Goal: Find specific page/section

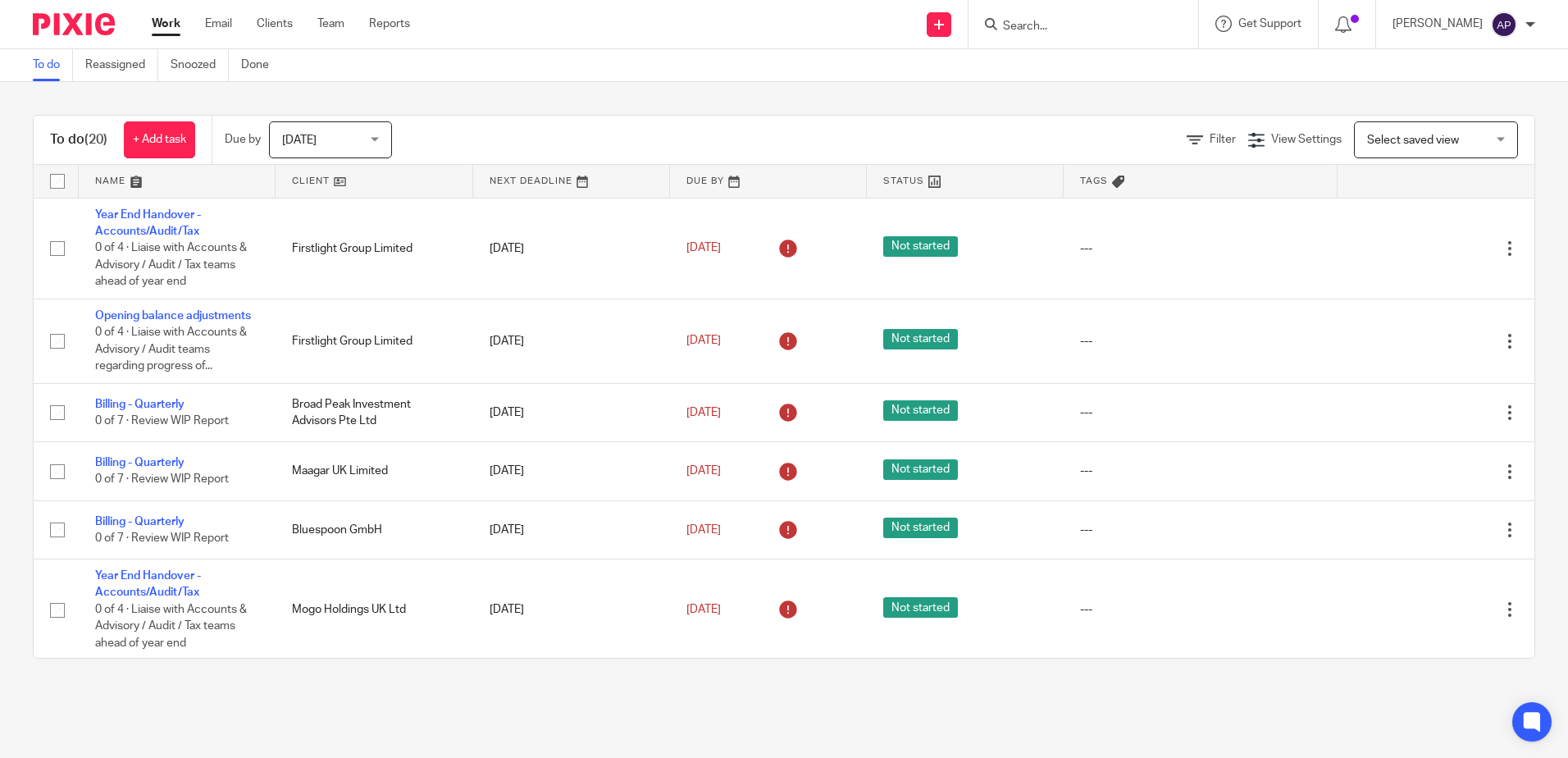
click at [1027, 20] on input "Search" at bounding box center [1075, 26] width 148 height 15
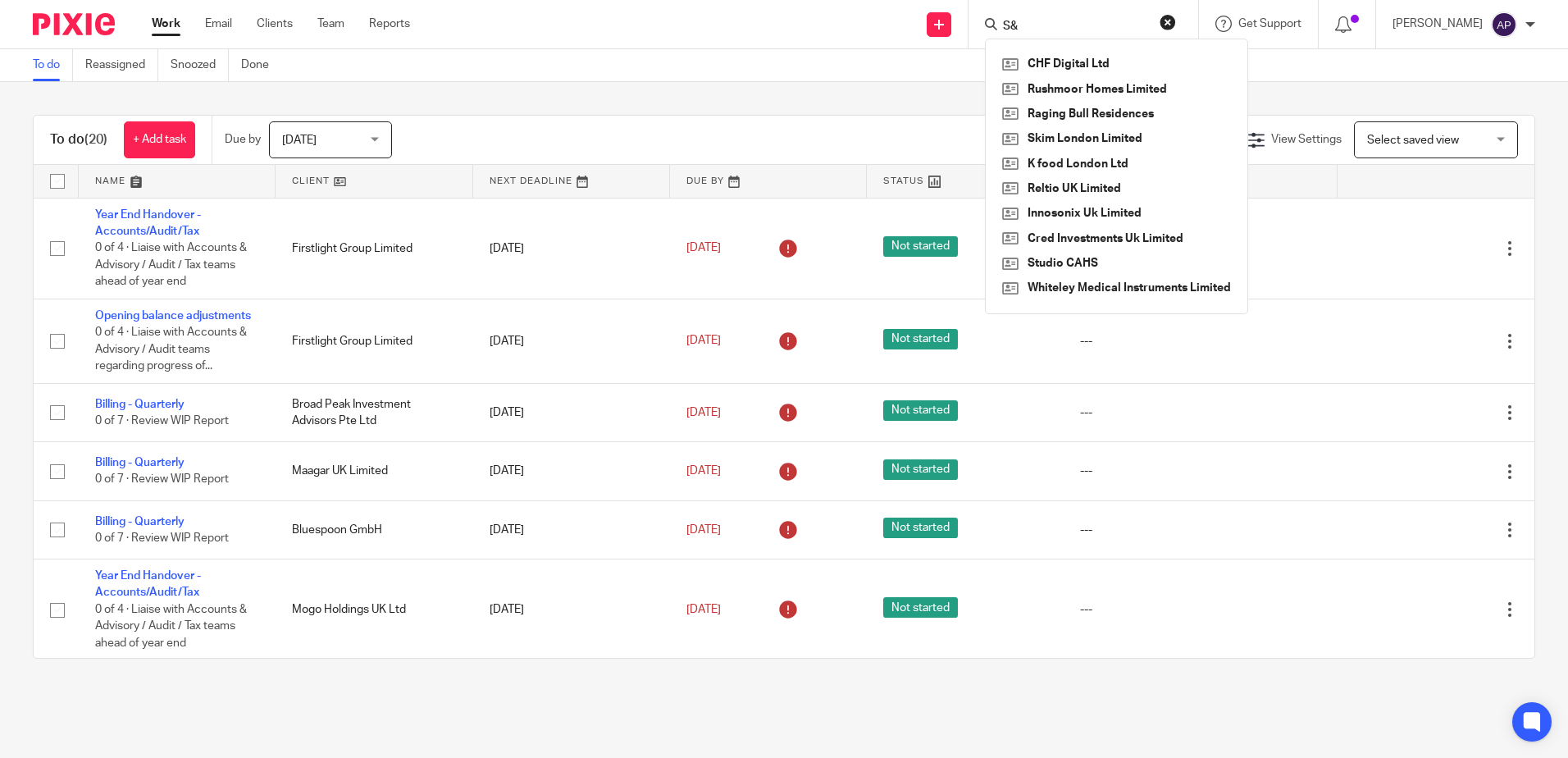
type input "S"
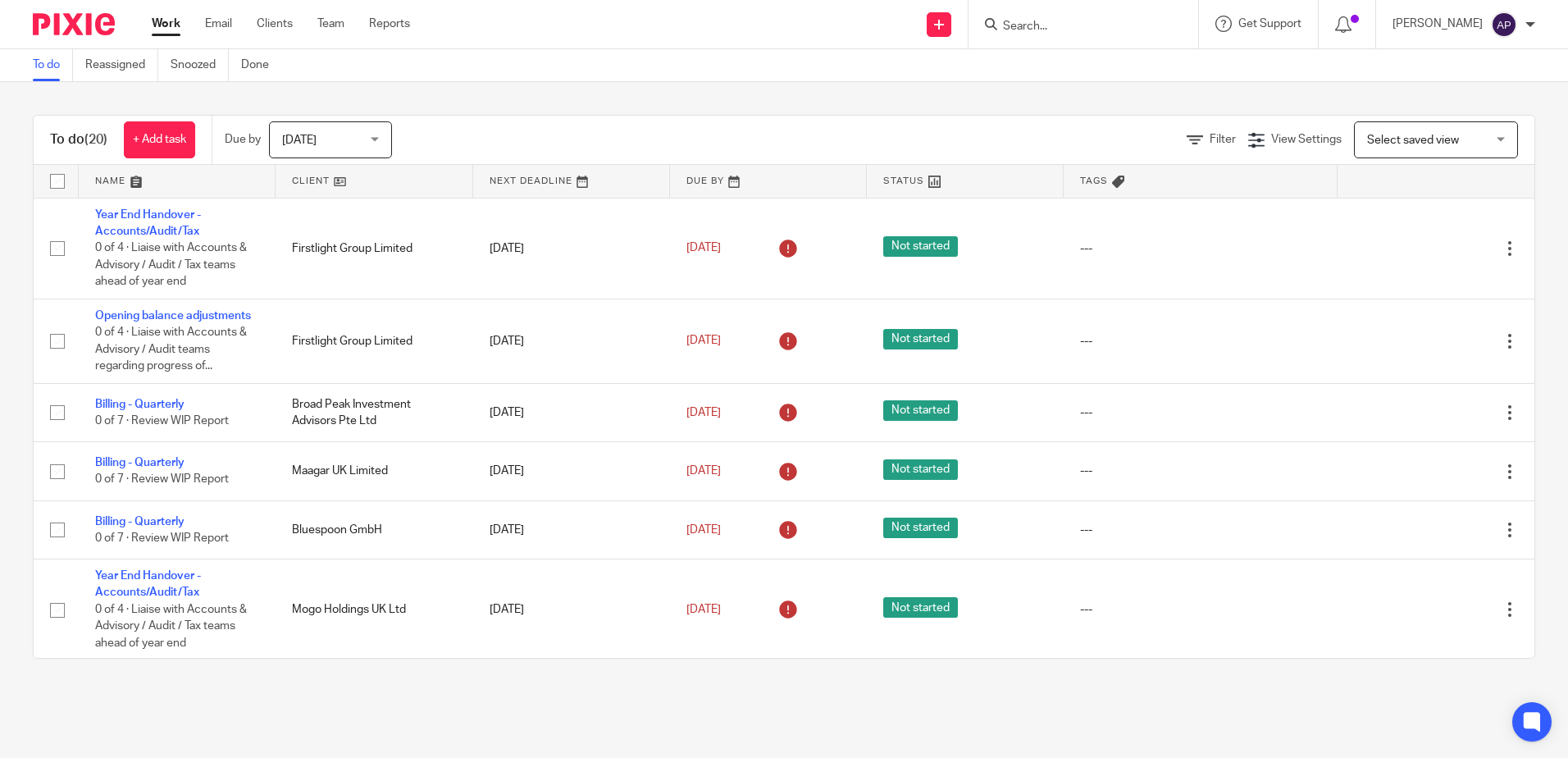
click at [1052, 31] on input "Search" at bounding box center [1075, 26] width 148 height 15
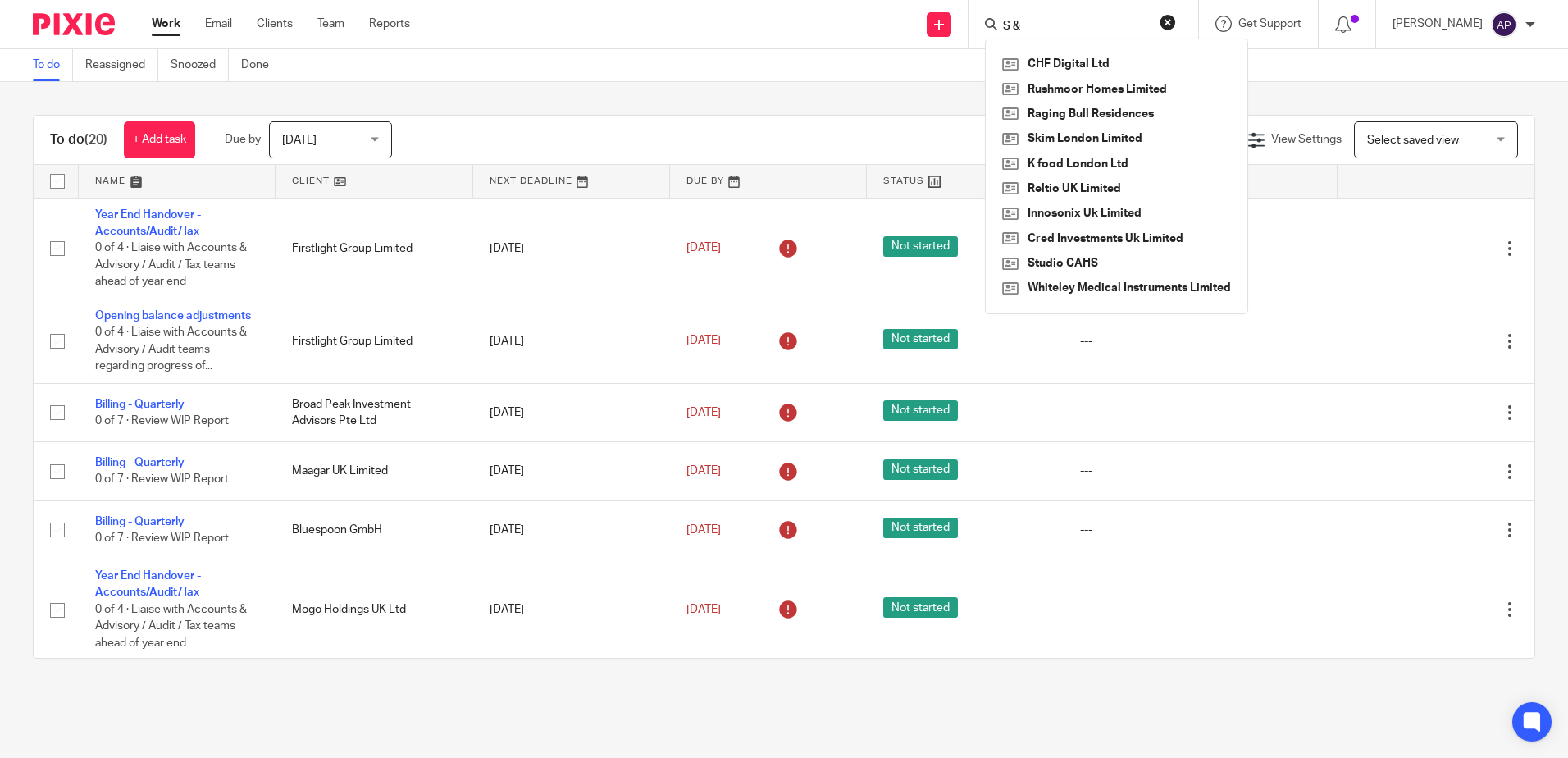
type input "S & p"
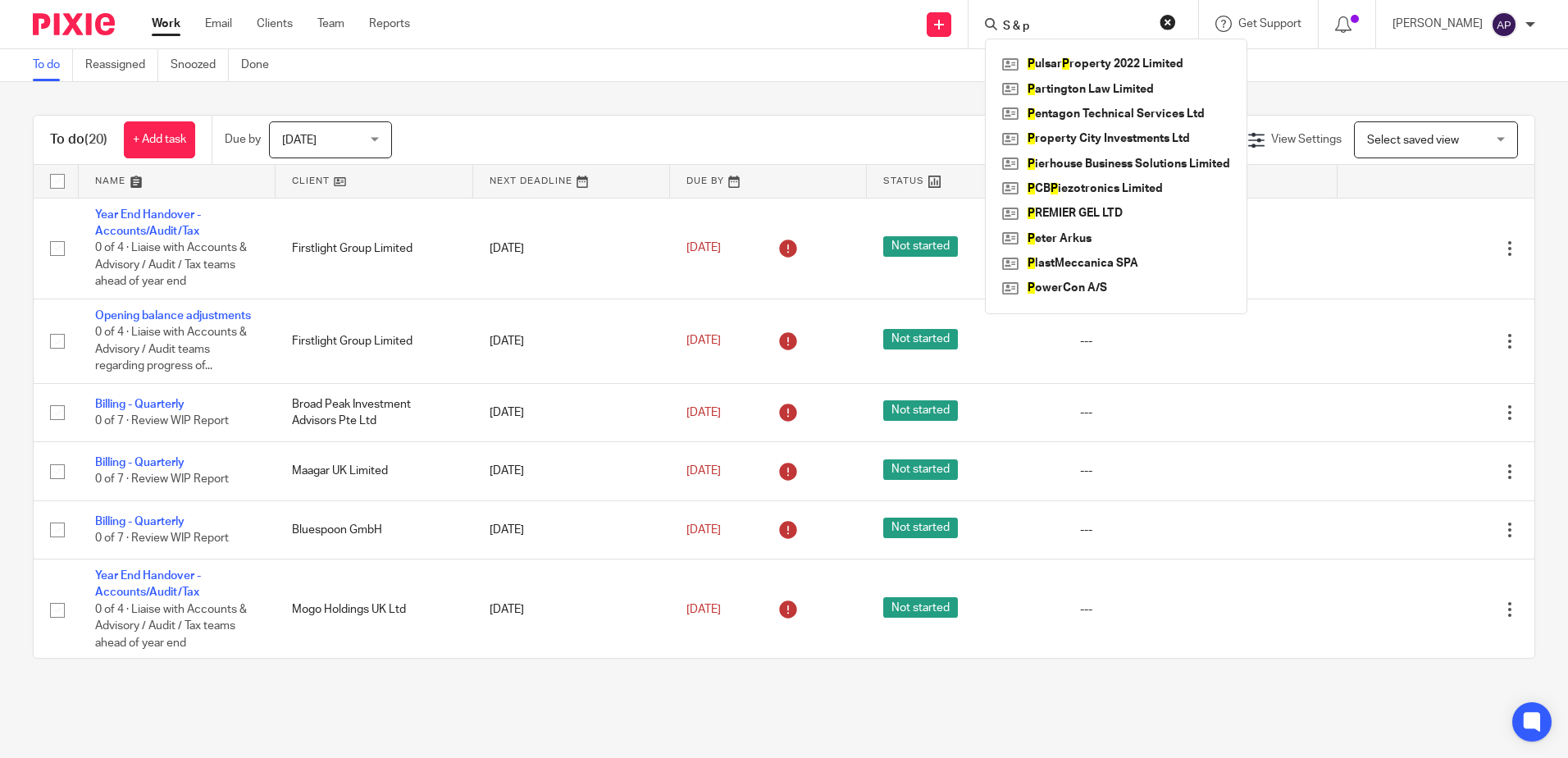
drag, startPoint x: 1062, startPoint y: 23, endPoint x: 885, endPoint y: 50, distance: 179.0
click at [885, 50] on body "Work Email Clients Team Reports Work Email Clients Team Reports Settings Send n…" at bounding box center [784, 379] width 1568 height 758
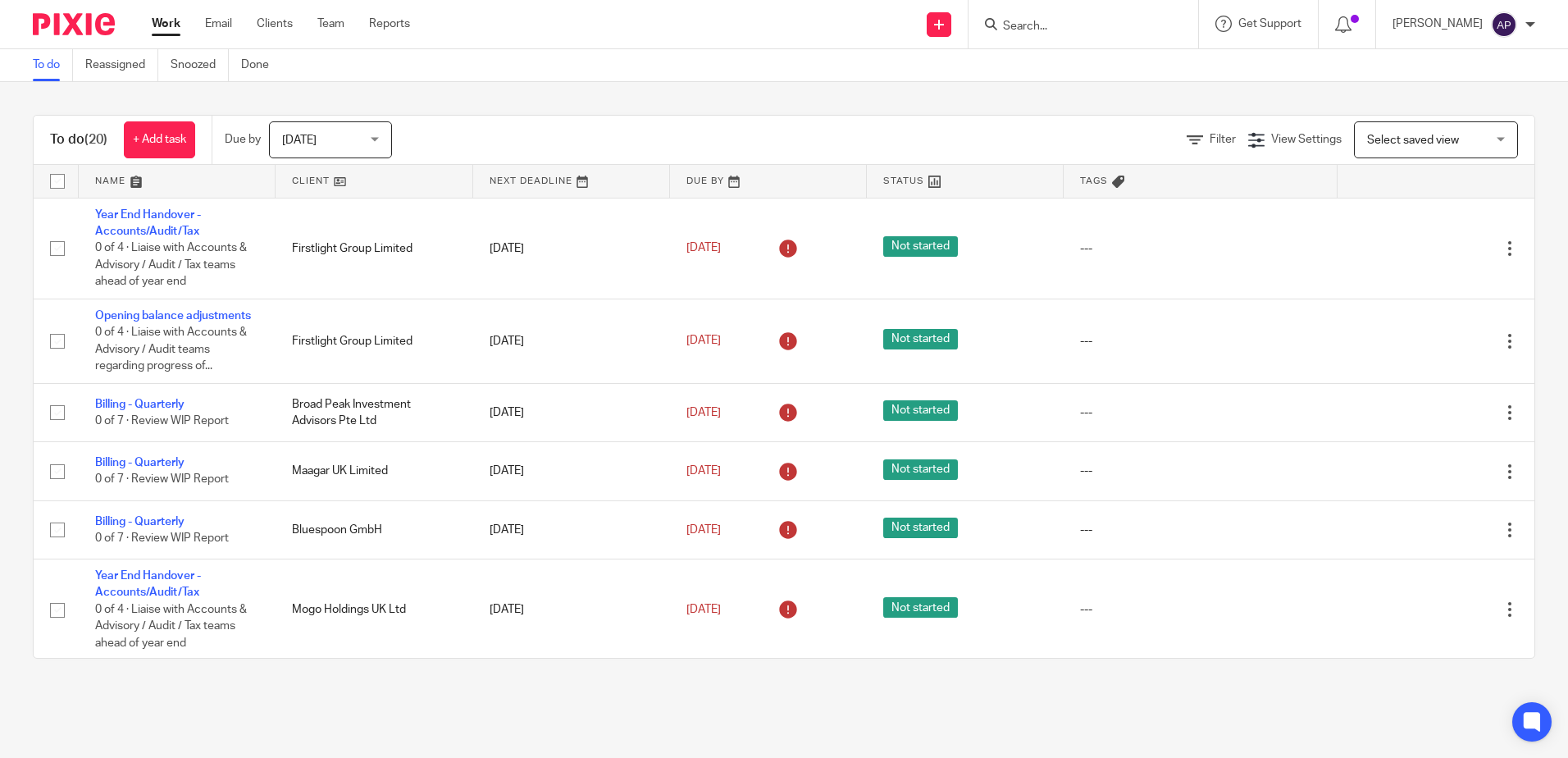
drag, startPoint x: 1029, startPoint y: 25, endPoint x: 1009, endPoint y: 24, distance: 20.0
click at [1030, 24] on input "Search" at bounding box center [1075, 26] width 148 height 15
type input "smp"
drag, startPoint x: 992, startPoint y: 31, endPoint x: 957, endPoint y: 43, distance: 37.0
click at [957, 43] on div "Send new email Create task Add client Request signature smp No results found. T…" at bounding box center [1001, 24] width 1134 height 49
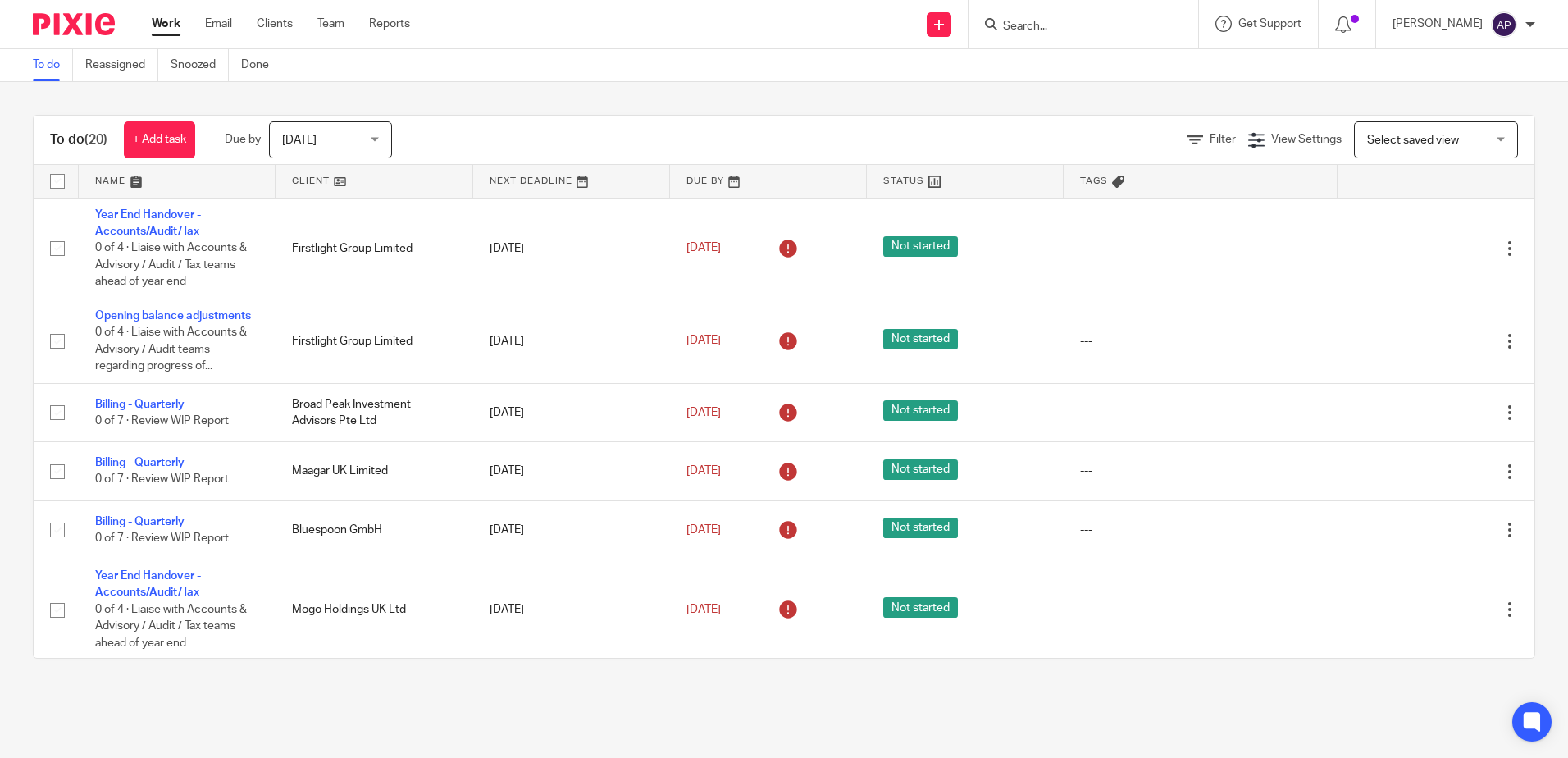
click at [1123, 27] on input "Search" at bounding box center [1075, 26] width 148 height 15
click at [853, 91] on div "To do (20) + Add task Due by [DATE] [DATE] [DATE] [DATE] This week Next week Th…" at bounding box center [784, 387] width 1568 height 610
